Goal: Find specific page/section: Find specific page/section

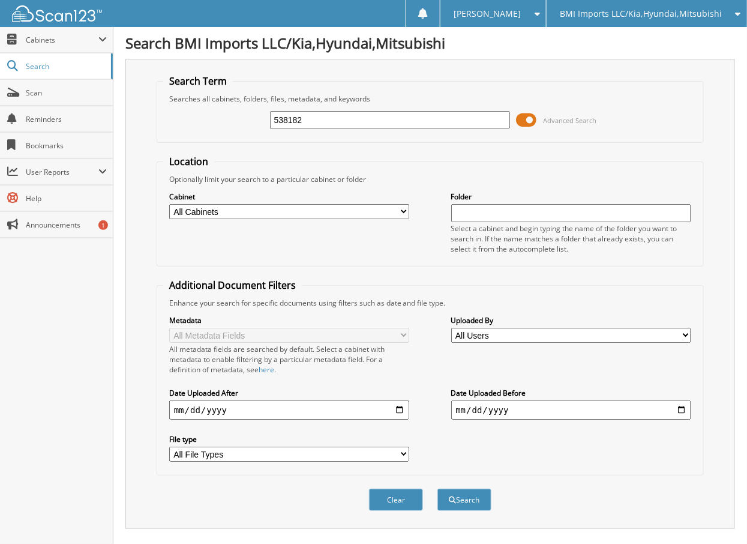
click at [305, 118] on input "538182" at bounding box center [390, 120] width 241 height 18
type input "547976"
click at [437, 489] on button "Search" at bounding box center [464, 500] width 54 height 22
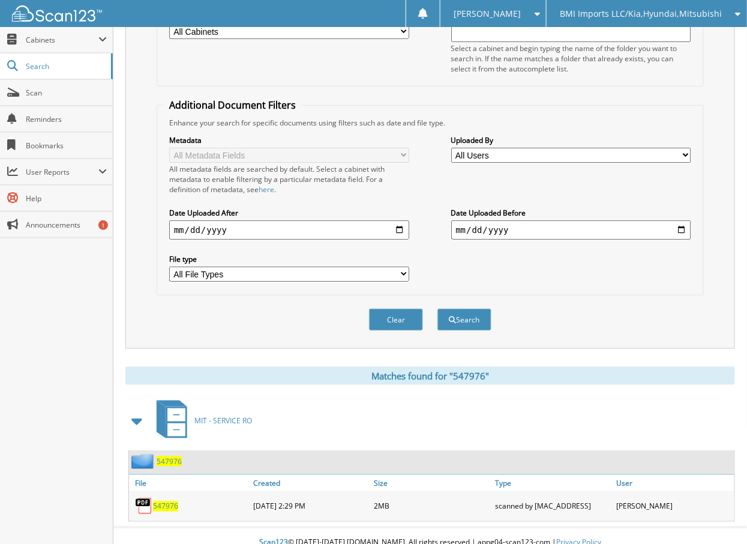
scroll to position [182, 0]
